Goal: Entertainment & Leisure: Consume media (video, audio)

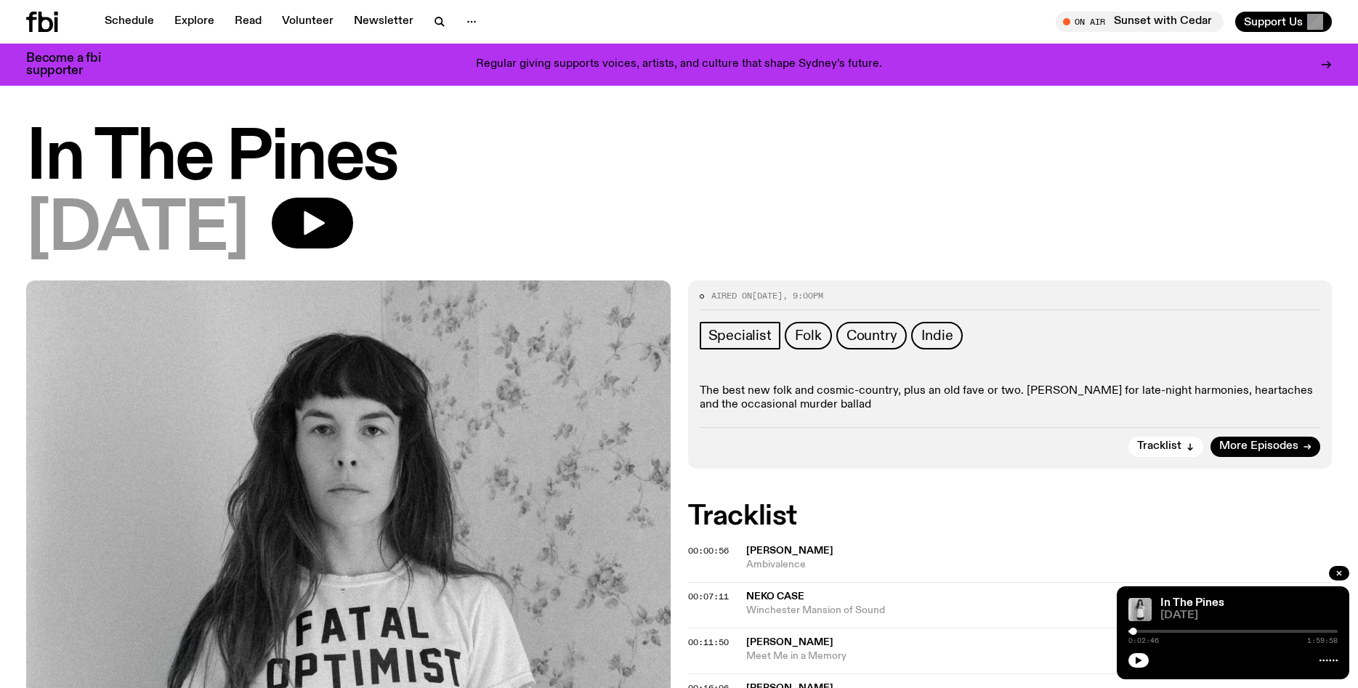
scroll to position [206, 0]
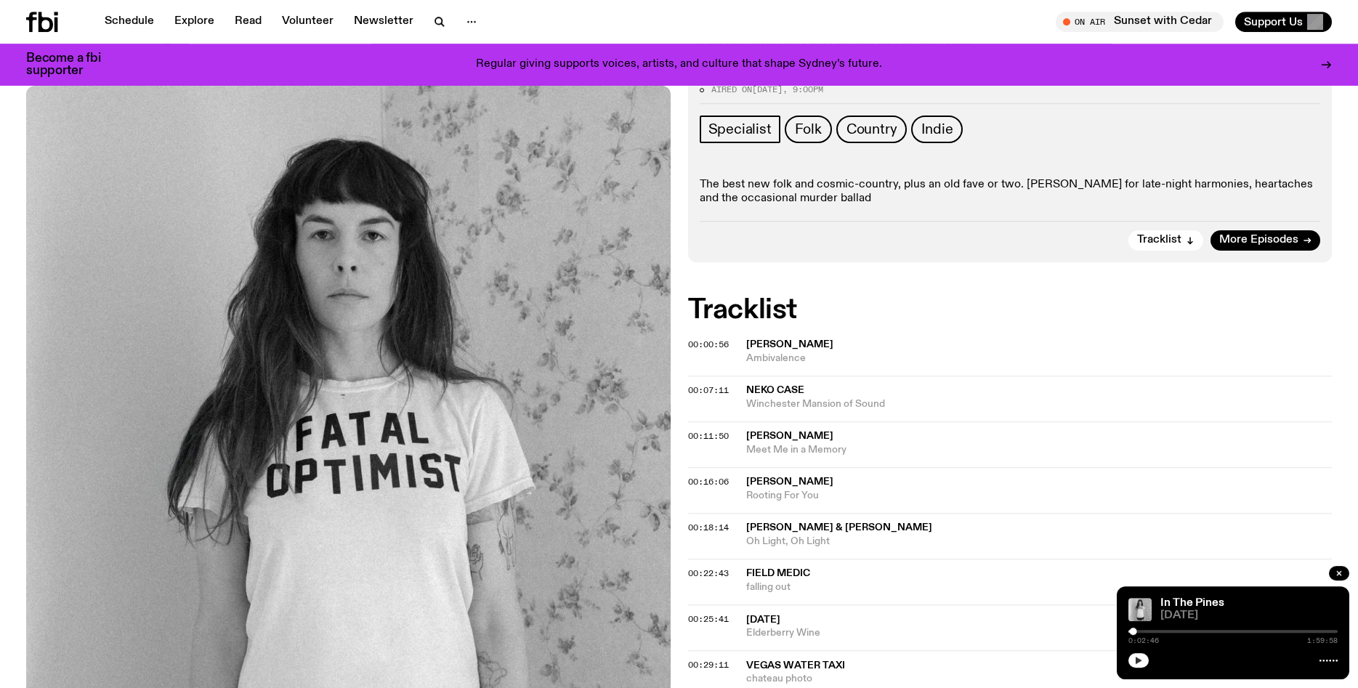
click at [1137, 661] on icon "button" at bounding box center [1139, 660] width 7 height 7
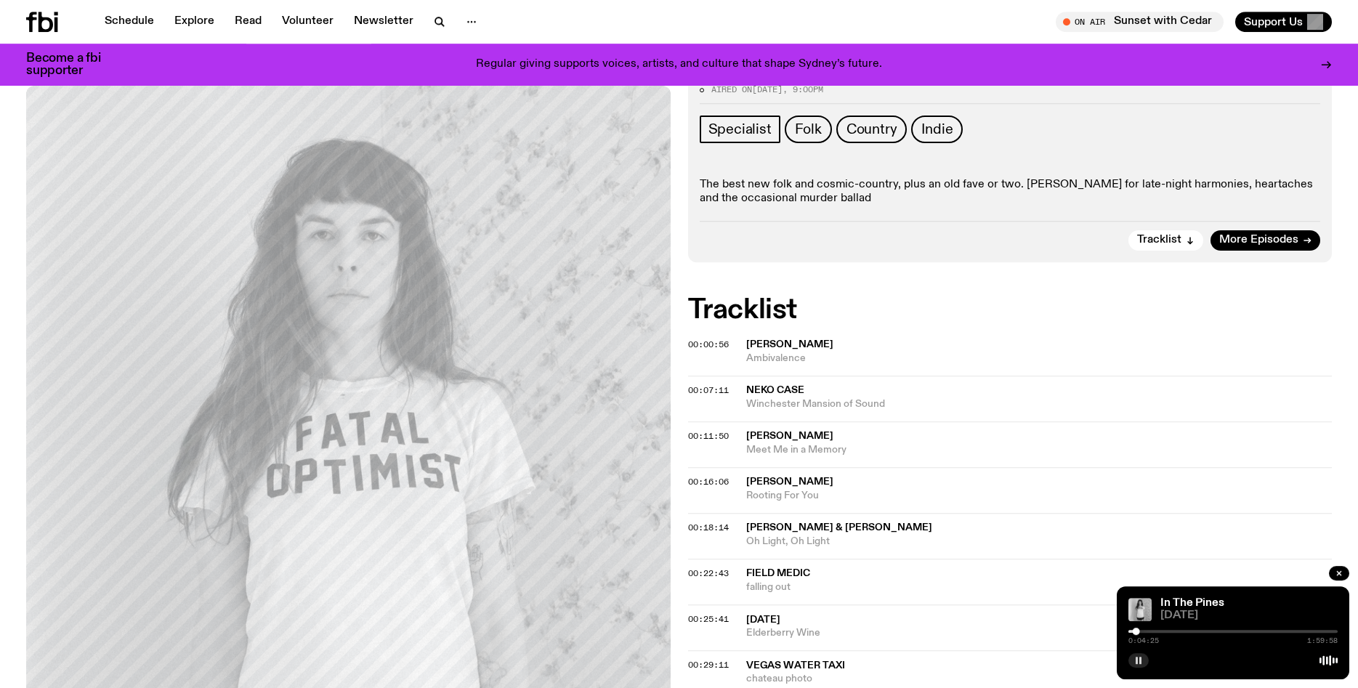
click at [1138, 663] on icon "button" at bounding box center [1139, 660] width 9 height 9
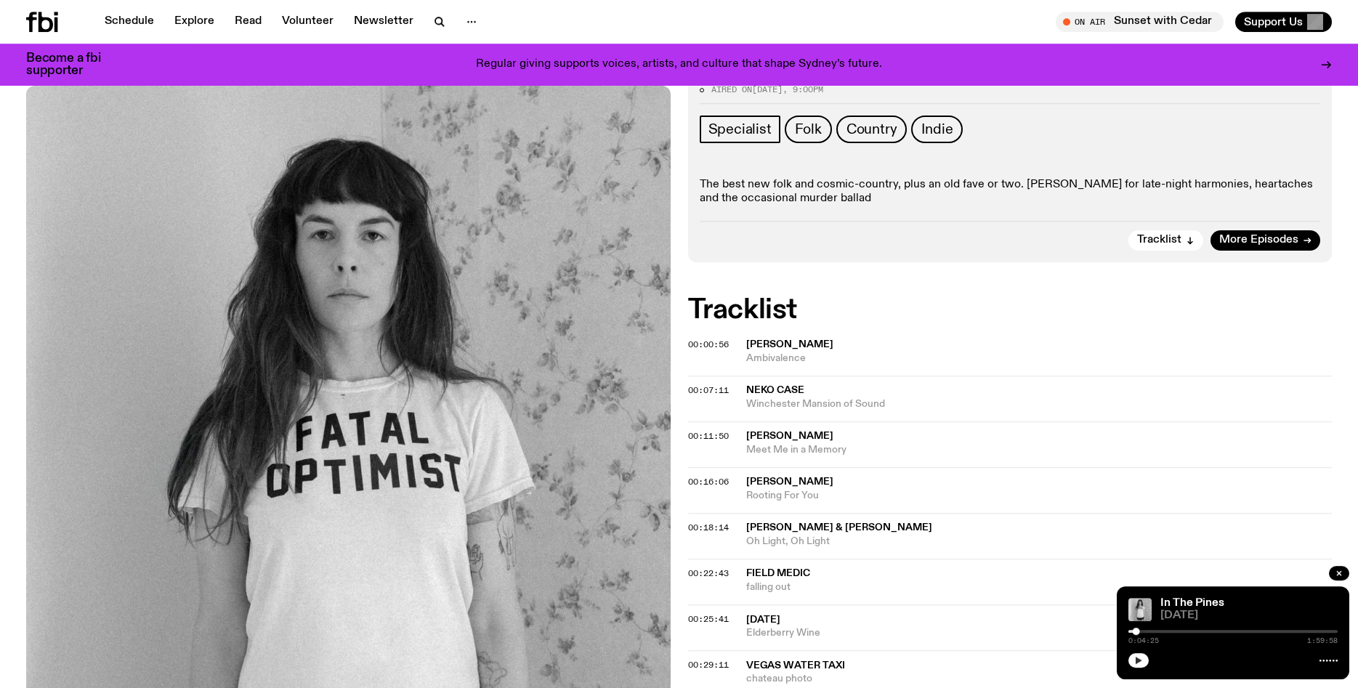
click at [1144, 659] on button "button" at bounding box center [1139, 660] width 20 height 15
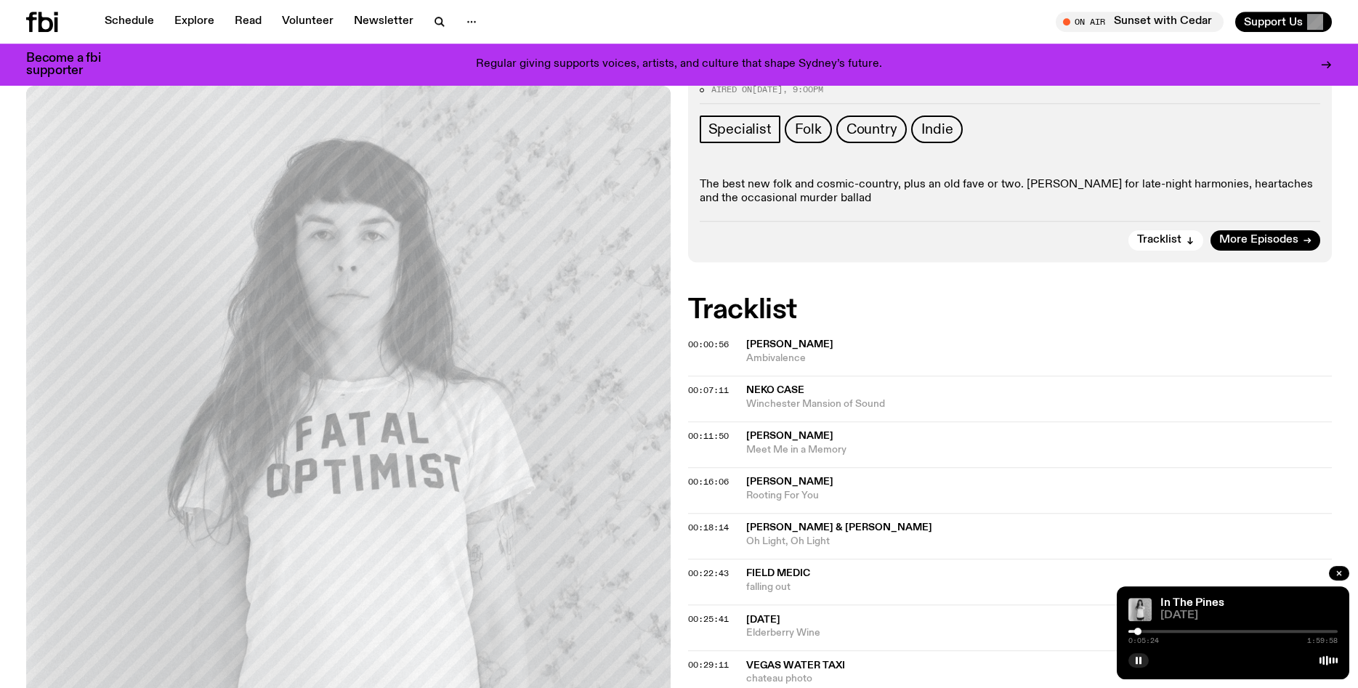
click at [1138, 631] on div at bounding box center [1138, 631] width 7 height 7
click at [1142, 631] on div at bounding box center [1233, 631] width 209 height 3
click at [1147, 631] on div at bounding box center [1233, 631] width 209 height 3
click at [1152, 631] on div at bounding box center [1233, 631] width 209 height 3
click at [1155, 631] on div at bounding box center [1154, 631] width 7 height 7
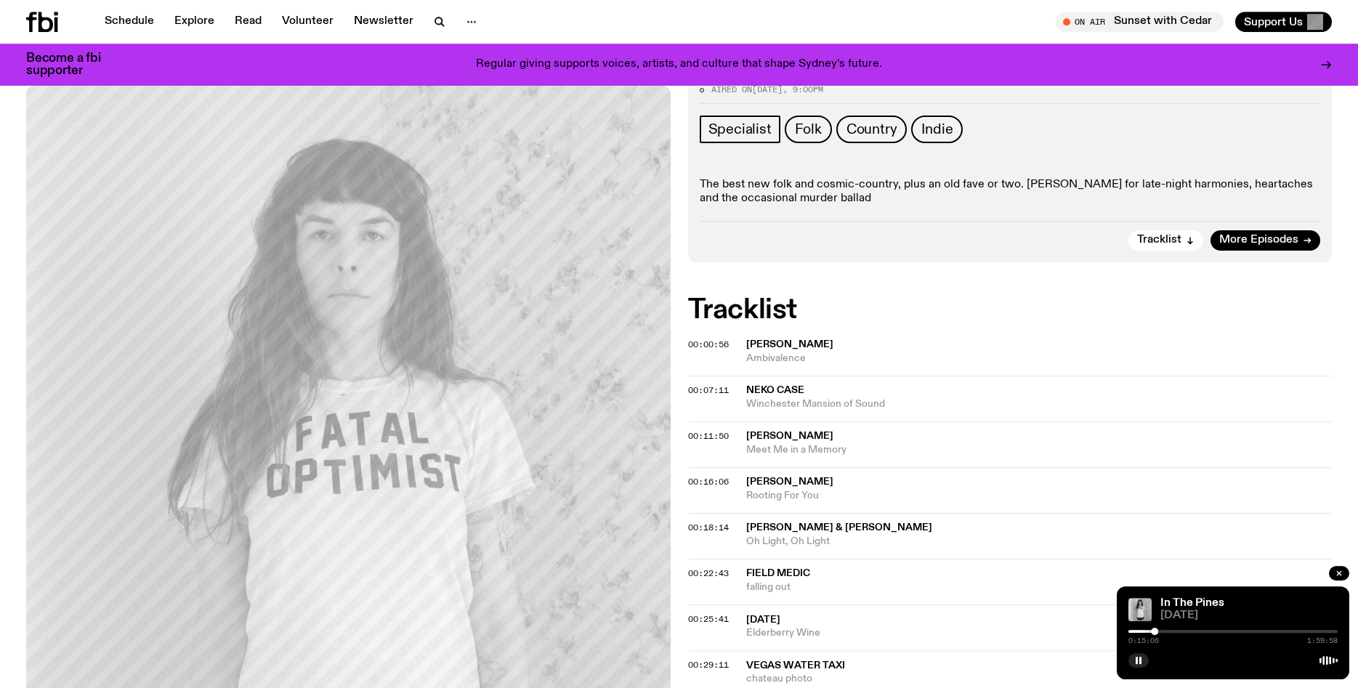
click at [1159, 631] on div at bounding box center [1233, 631] width 209 height 3
click at [1162, 632] on div at bounding box center [1161, 631] width 7 height 7
click at [1166, 632] on div at bounding box center [1233, 631] width 209 height 3
click at [1168, 632] on div at bounding box center [1166, 631] width 7 height 7
click at [1171, 632] on div at bounding box center [1170, 631] width 7 height 7
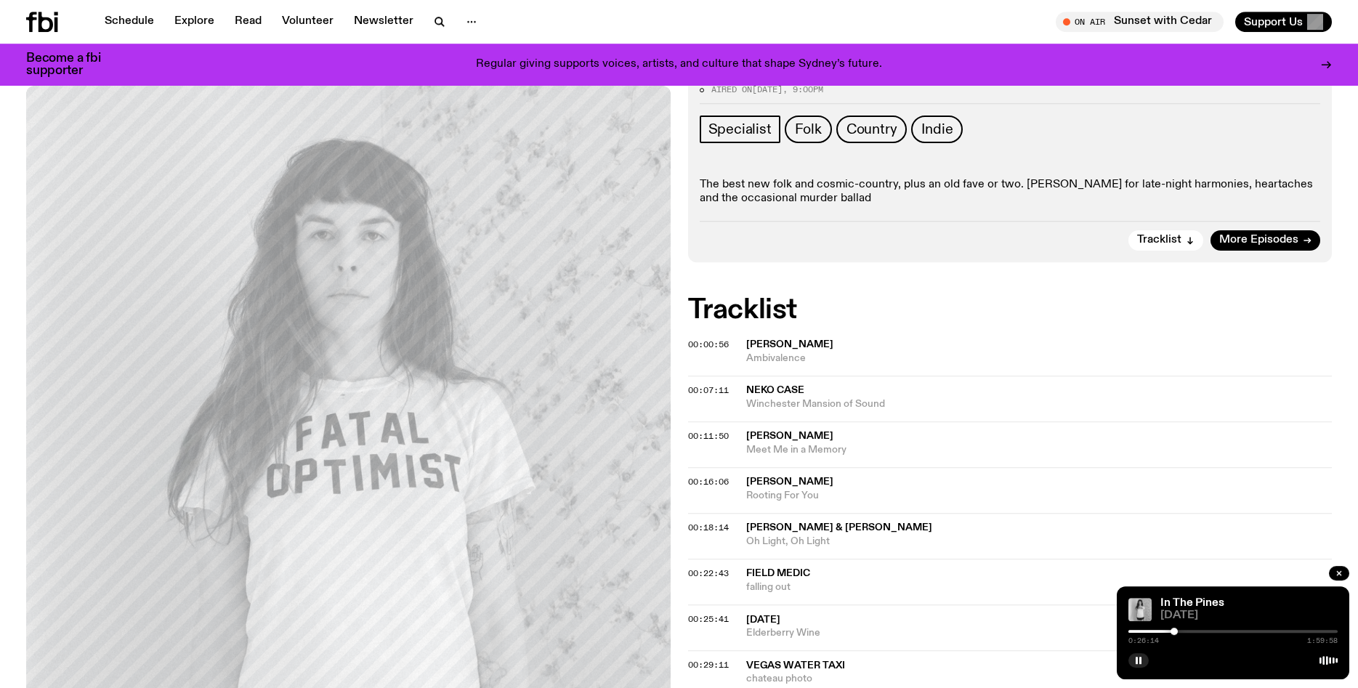
click at [1174, 632] on div at bounding box center [1174, 631] width 7 height 7
click at [1180, 632] on div at bounding box center [1179, 631] width 7 height 7
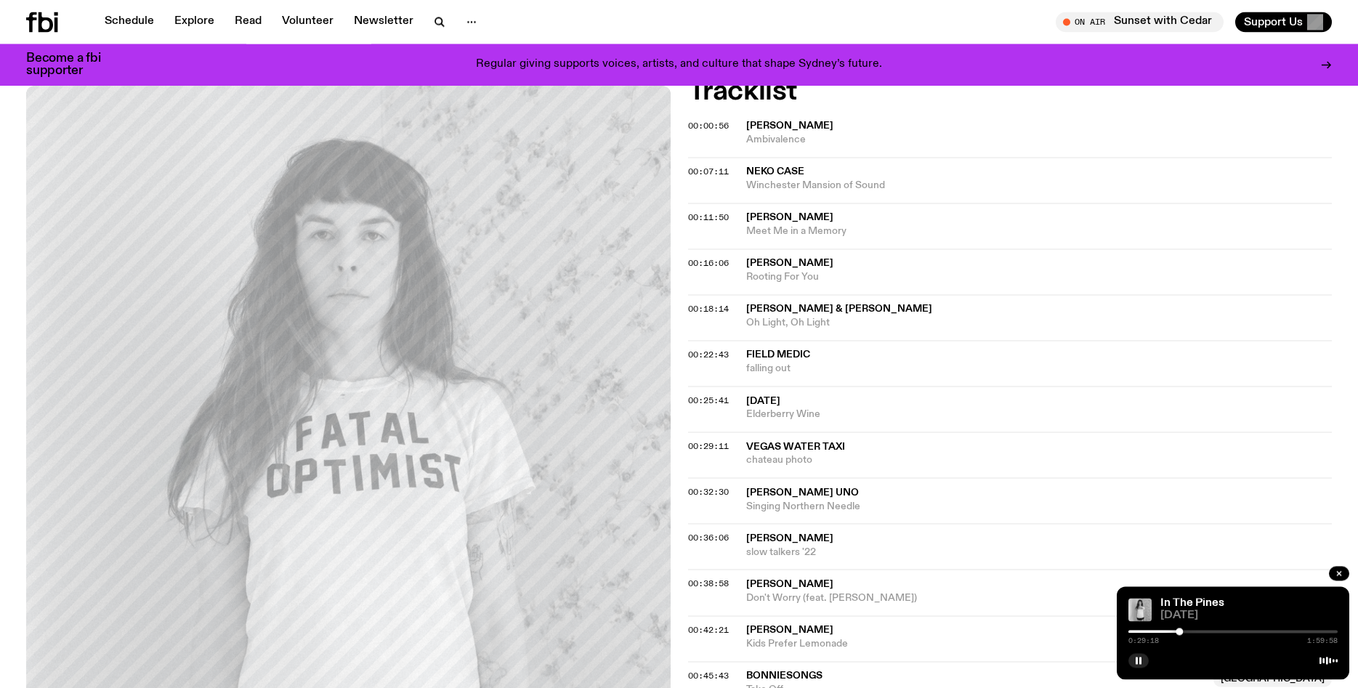
scroll to position [459, 0]
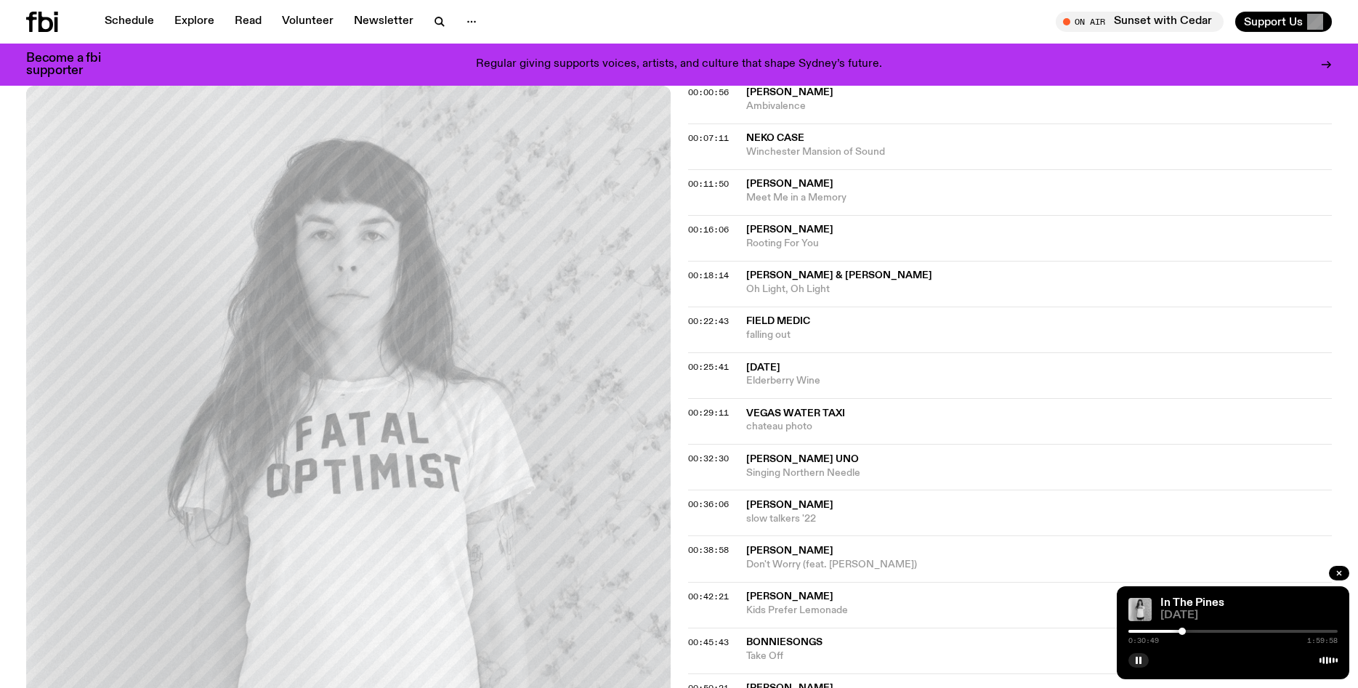
click at [1182, 632] on div at bounding box center [1182, 631] width 7 height 7
click at [1187, 632] on div at bounding box center [1233, 631] width 209 height 3
click at [1191, 632] on div at bounding box center [1233, 631] width 209 height 3
click at [1193, 632] on div at bounding box center [1193, 631] width 7 height 7
click at [1196, 633] on div at bounding box center [1196, 631] width 7 height 7
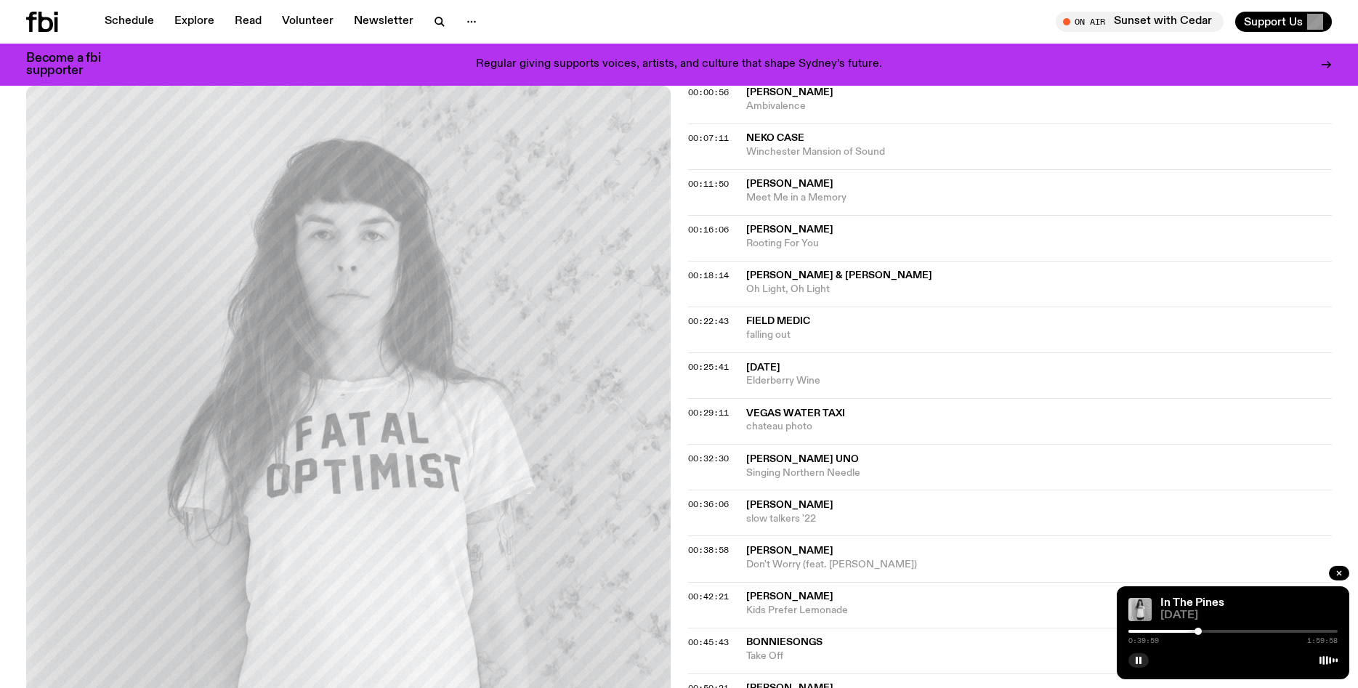
click at [1198, 633] on div at bounding box center [1198, 631] width 7 height 7
click at [1202, 633] on div at bounding box center [1233, 631] width 209 height 3
click at [1202, 631] on div at bounding box center [1201, 631] width 7 height 7
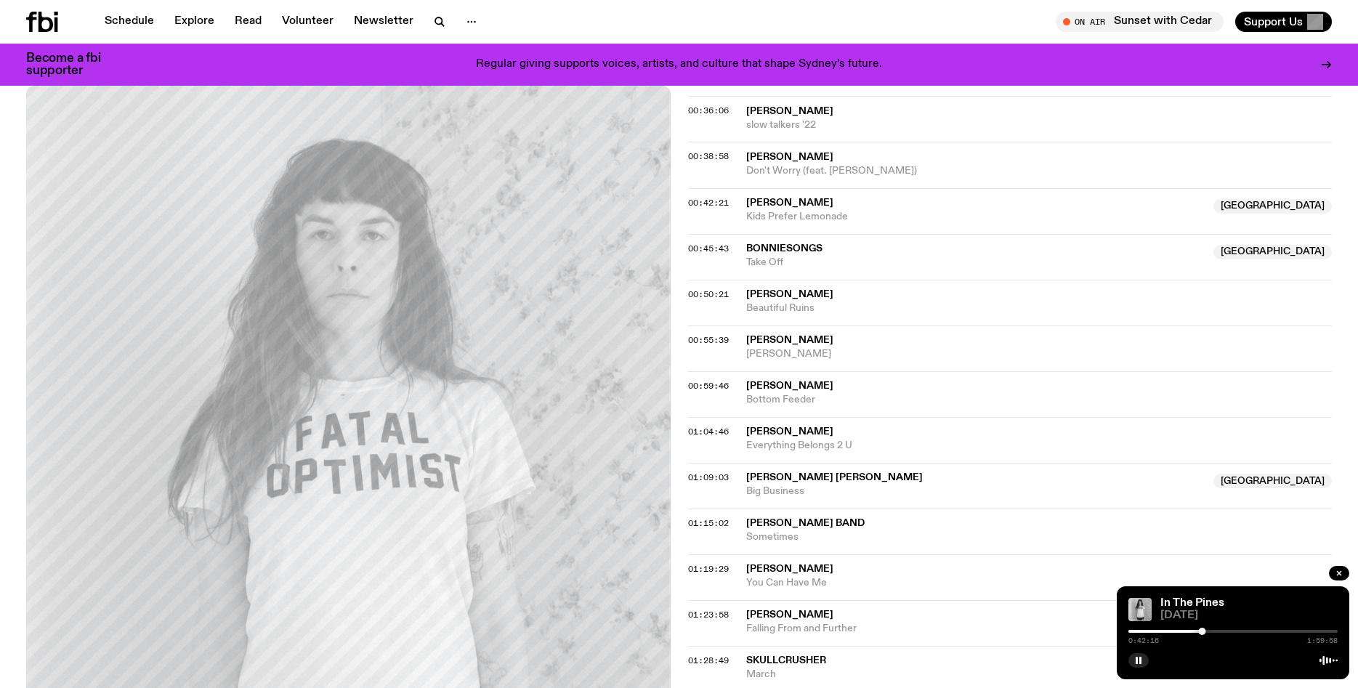
scroll to position [866, 0]
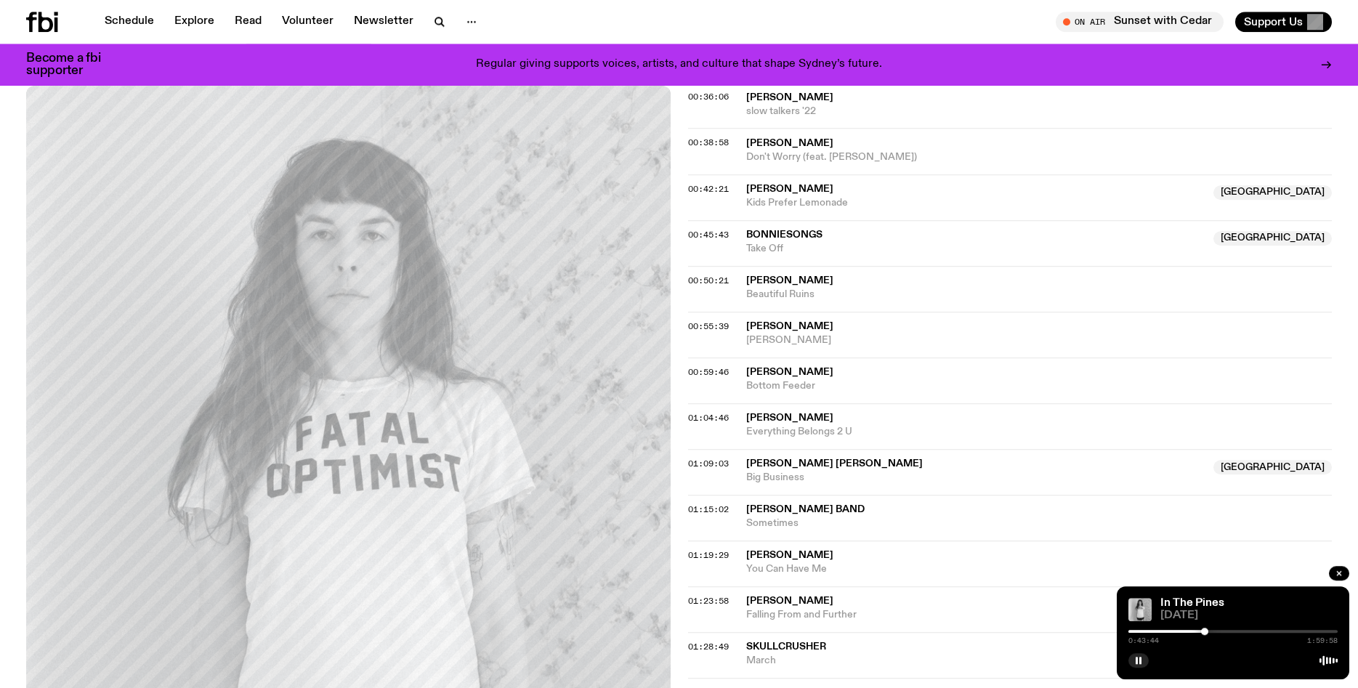
click at [1205, 634] on div at bounding box center [1204, 631] width 7 height 7
click at [1206, 634] on div at bounding box center [1206, 631] width 7 height 7
click at [1208, 634] on div at bounding box center [1207, 631] width 7 height 7
click at [1211, 634] on div at bounding box center [1210, 631] width 7 height 7
click at [1212, 634] on div at bounding box center [1210, 631] width 7 height 7
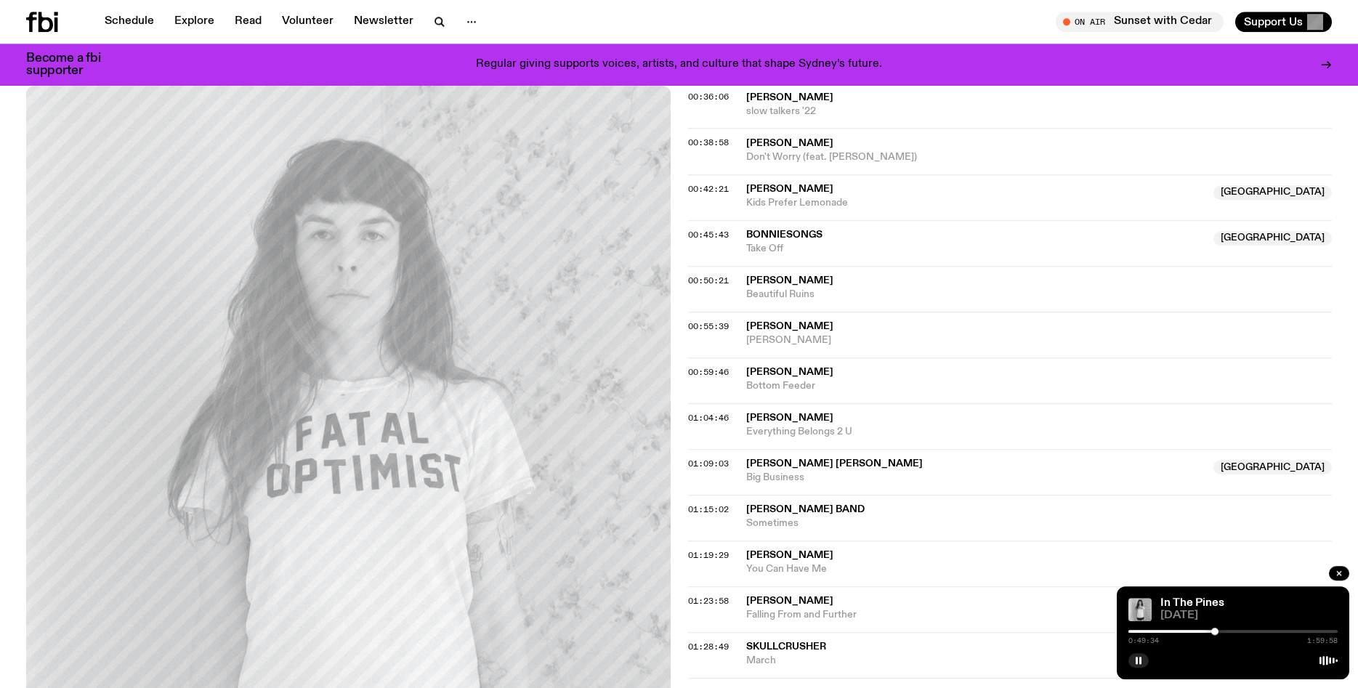
click at [1215, 634] on div at bounding box center [1215, 631] width 7 height 7
click at [1217, 634] on div at bounding box center [1217, 631] width 7 height 7
click at [1220, 634] on div at bounding box center [1219, 631] width 7 height 7
click at [1221, 634] on div at bounding box center [1220, 631] width 7 height 7
click at [1223, 634] on div at bounding box center [1220, 631] width 7 height 7
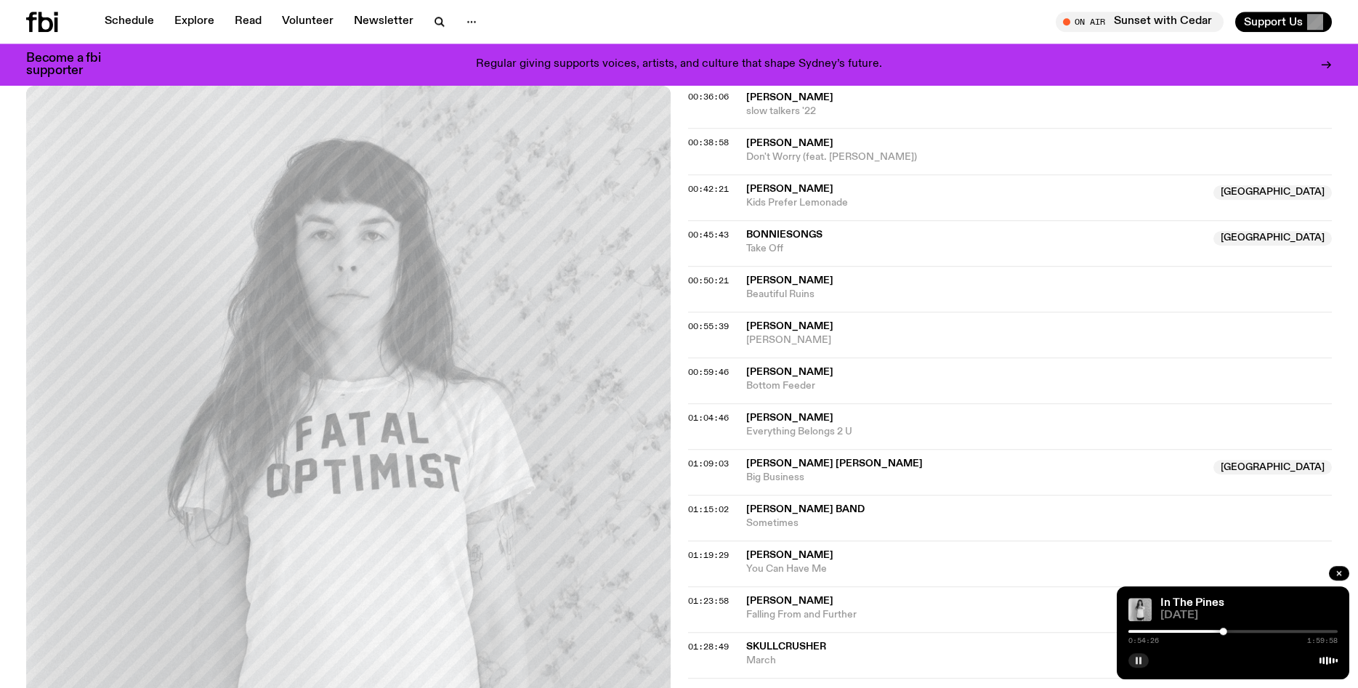
click at [1138, 662] on icon "button" at bounding box center [1139, 660] width 9 height 9
